Goal: Find specific page/section: Find specific page/section

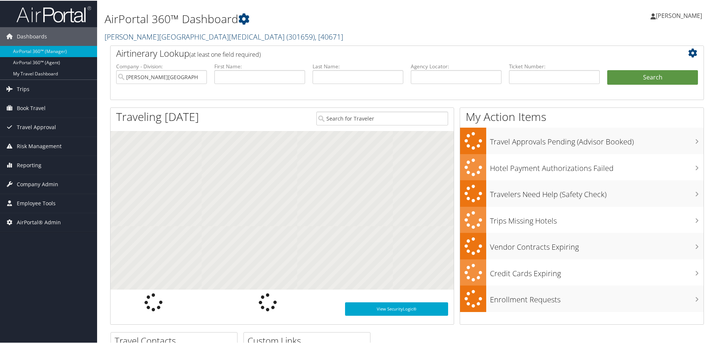
click at [125, 38] on link "Fred Hutchinson Cancer Center ( 301659 ) , [ 40671 ]" at bounding box center [224, 36] width 239 height 10
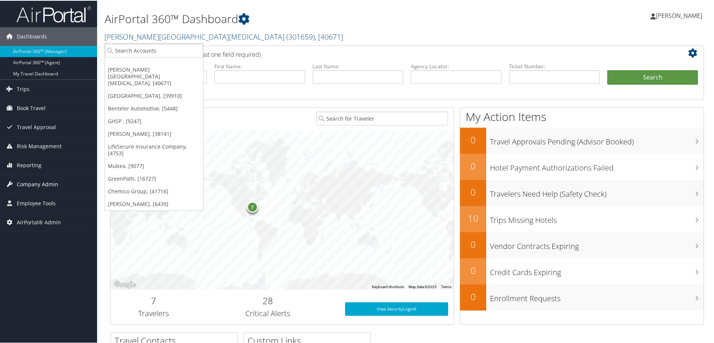
click at [43, 184] on span "Company Admin" at bounding box center [37, 183] width 41 height 19
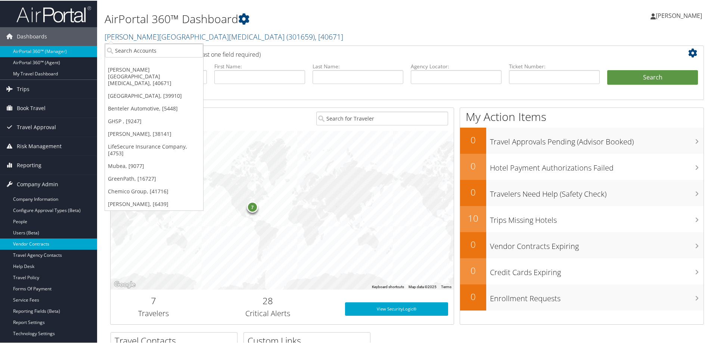
click at [37, 242] on link "Vendor Contracts" at bounding box center [48, 243] width 97 height 11
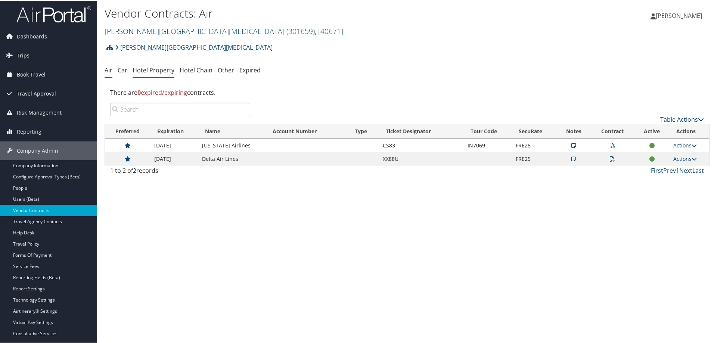
click at [145, 70] on link "Hotel Property" at bounding box center [154, 69] width 42 height 8
